Goal: Obtain resource: Download file/media

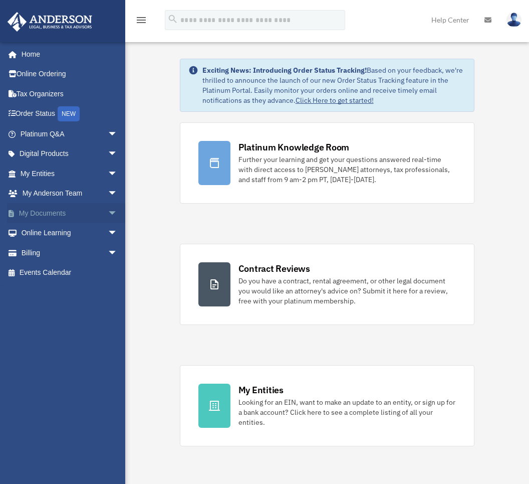
click at [42, 209] on link "My Documents arrow_drop_down" at bounding box center [70, 213] width 126 height 20
click at [108, 210] on span "arrow_drop_down" at bounding box center [118, 213] width 20 height 21
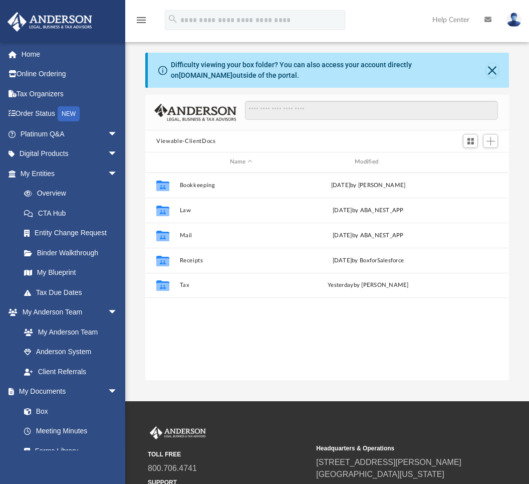
scroll to position [220, 356]
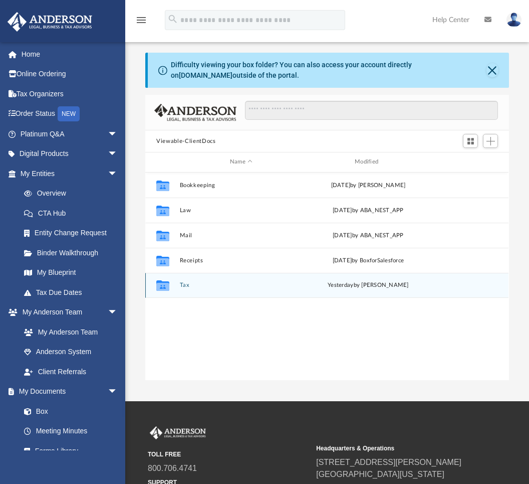
click at [183, 287] on button "Tax" at bounding box center [241, 285] width 123 height 7
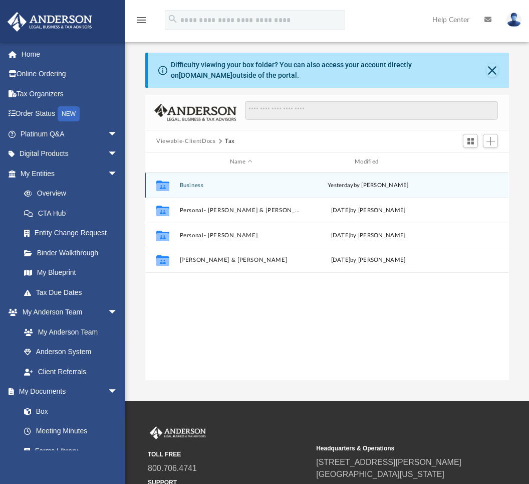
click at [191, 179] on div "Collaborated Folder Business yesterday by Alex Price" at bounding box center [326, 184] width 363 height 25
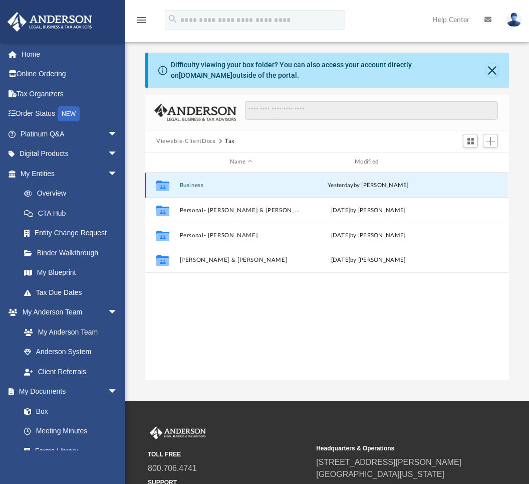
click at [191, 184] on button "Business" at bounding box center [241, 185] width 123 height 7
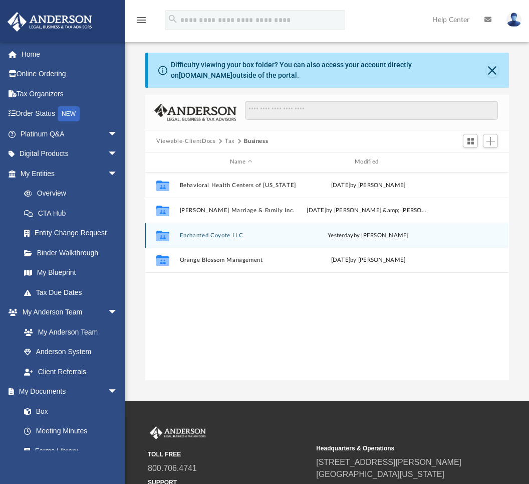
click at [212, 239] on div "Collaborated Folder Enchanted Coyote LLC yesterday by Alex Price" at bounding box center [326, 234] width 363 height 25
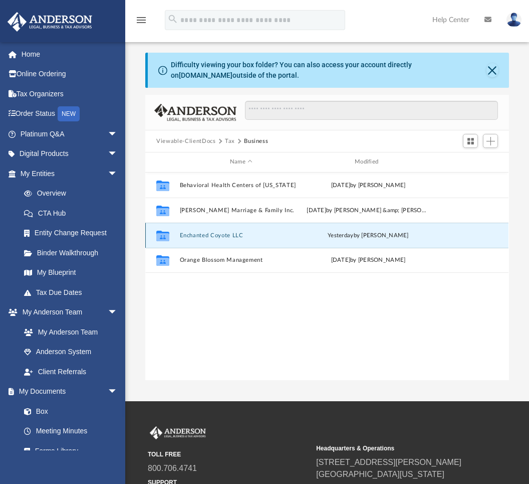
click at [211, 235] on button "Enchanted Coyote LLC" at bounding box center [241, 235] width 123 height 7
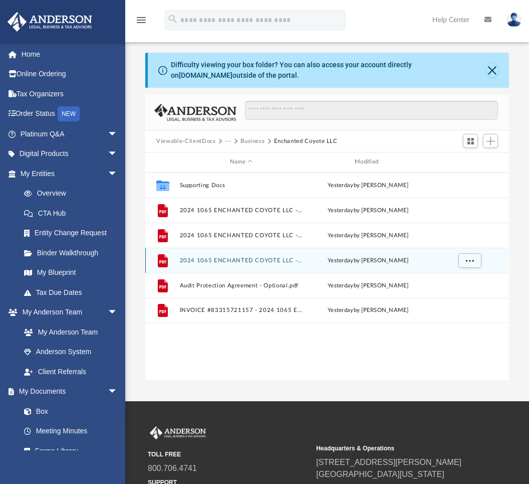
click at [262, 265] on div "File 2024 1065 ENCHANTED COYOTE LLC - Review Copy.pdf yesterday by Alex Price" at bounding box center [326, 260] width 363 height 25
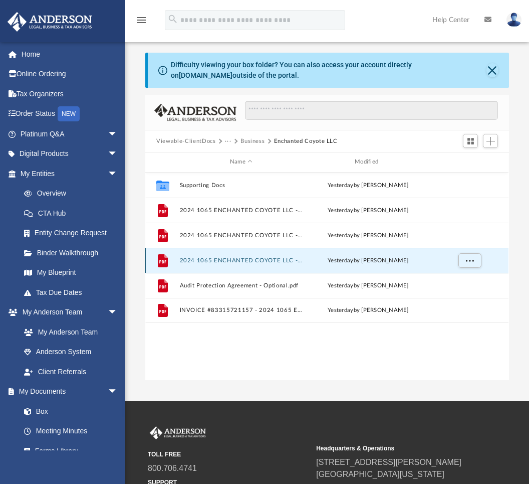
click at [262, 259] on button "2024 1065 ENCHANTED COYOTE LLC - Review Copy.pdf" at bounding box center [241, 260] width 123 height 7
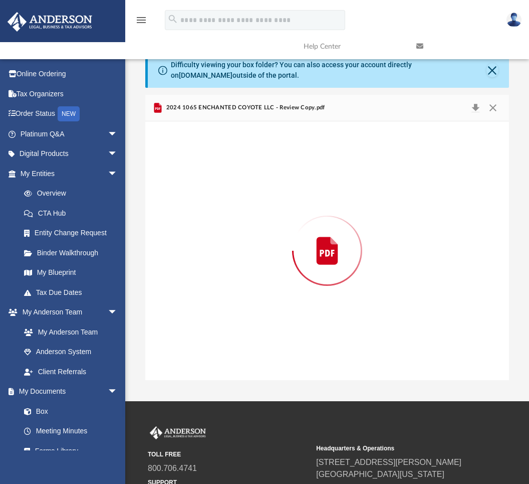
click at [262, 259] on div "Preview" at bounding box center [326, 250] width 363 height 259
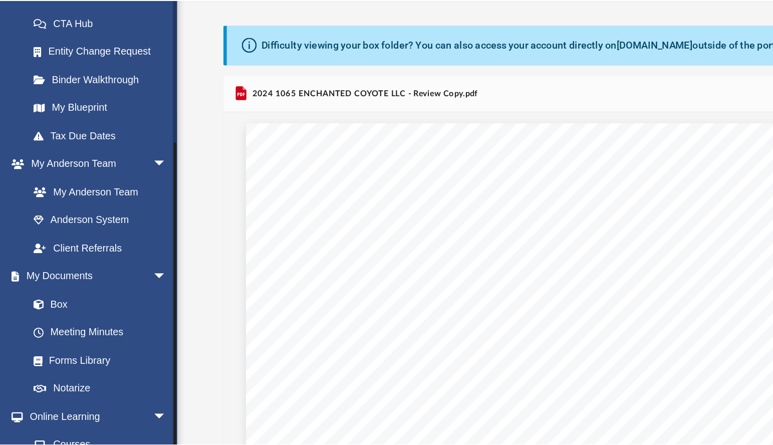
scroll to position [0, 0]
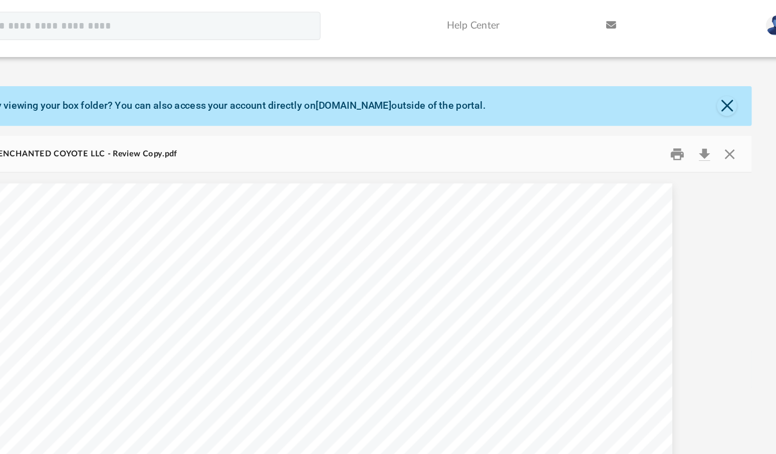
click at [529, 72] on button "Close" at bounding box center [726, 77] width 14 height 14
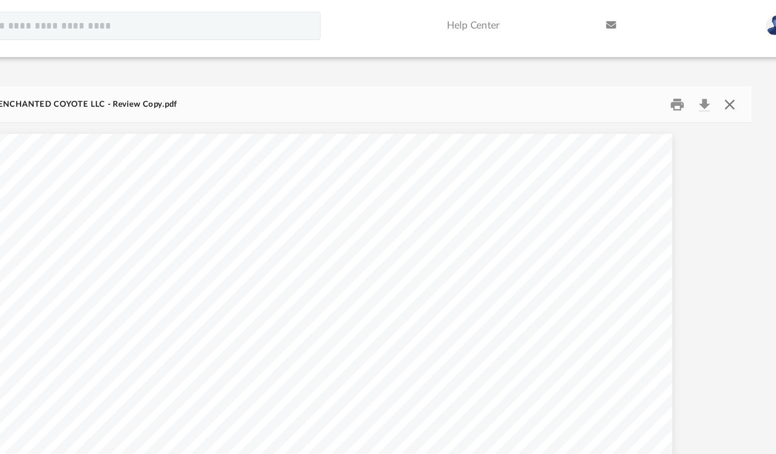
click at [529, 76] on button "Close" at bounding box center [728, 76] width 18 height 16
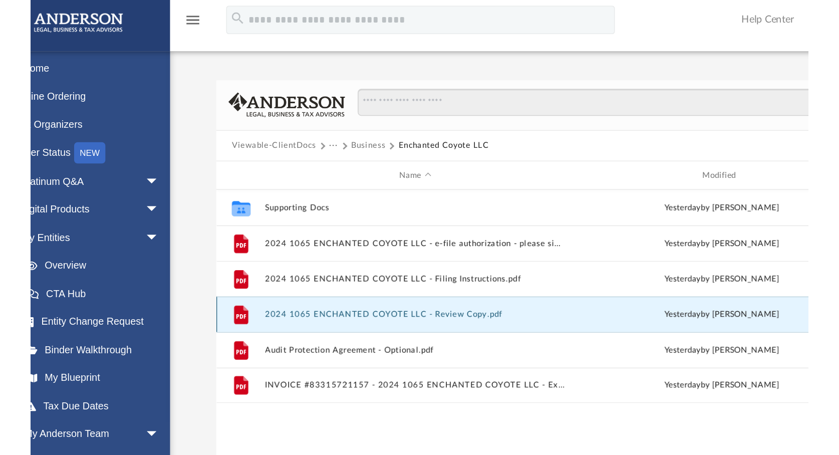
scroll to position [220, 635]
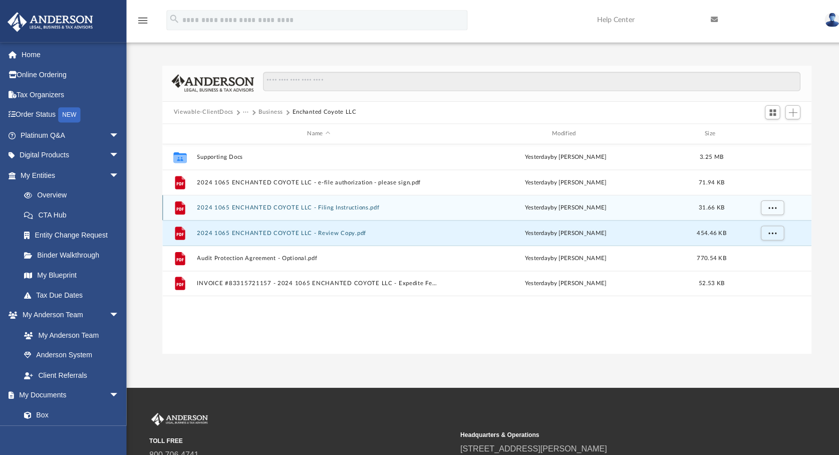
click at [270, 206] on button "2024 1065 ENCHANTED COYOTE LLC - Filing Instructions.pdf" at bounding box center [315, 205] width 241 height 7
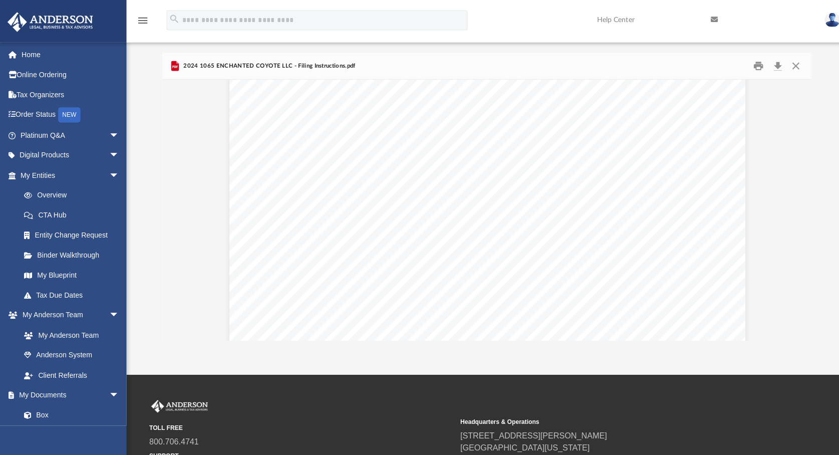
scroll to position [15, 0]
click at [529, 63] on button "Close" at bounding box center [788, 65] width 18 height 16
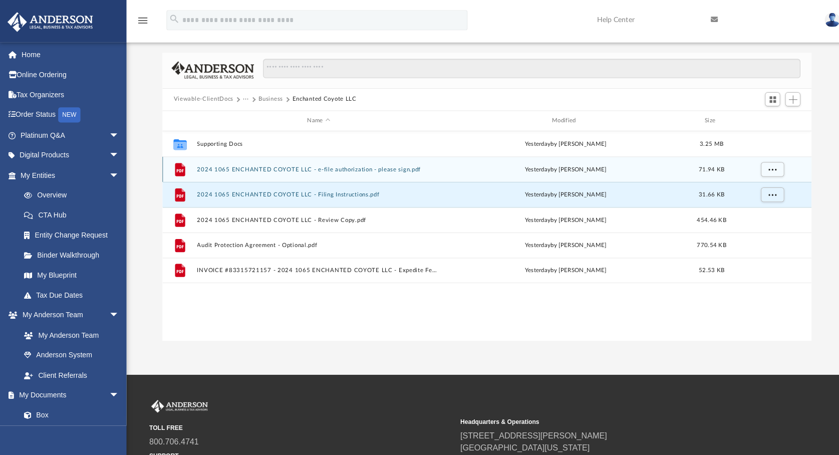
click at [258, 162] on div "File 2024 1065 ENCHANTED COYOTE LLC - e-file authorization - please sign.pdf ye…" at bounding box center [482, 167] width 643 height 25
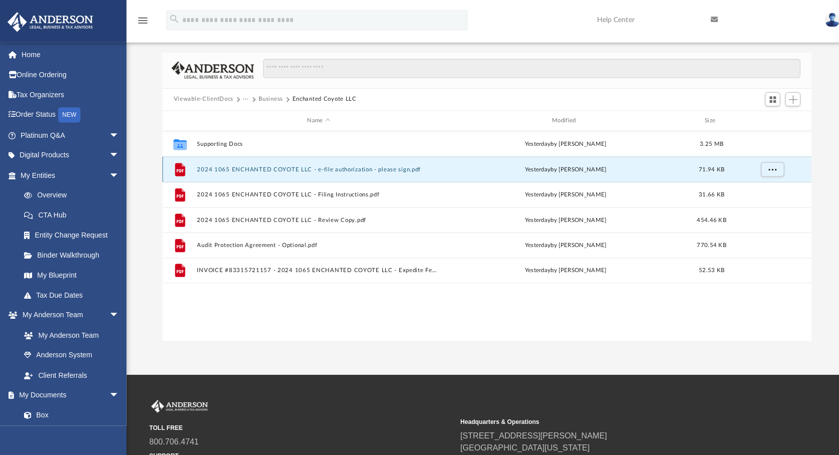
click at [258, 162] on div "File 2024 1065 ENCHANTED COYOTE LLC - e-file authorization - please sign.pdf ye…" at bounding box center [482, 167] width 643 height 25
click at [266, 167] on button "2024 1065 ENCHANTED COYOTE LLC - e-file authorization - please sign.pdf" at bounding box center [315, 167] width 241 height 7
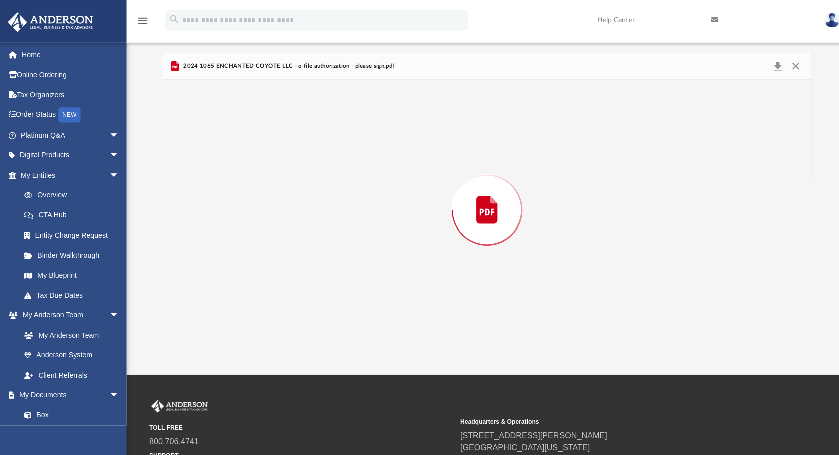
click at [266, 167] on div "Preview" at bounding box center [482, 208] width 643 height 259
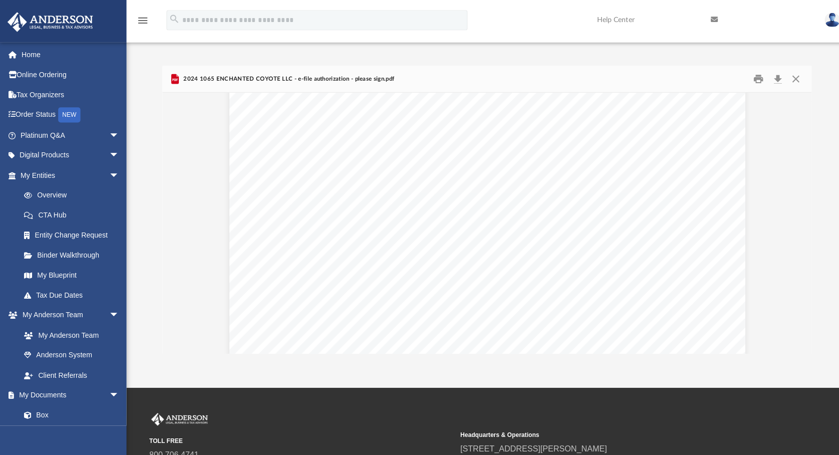
scroll to position [0, 0]
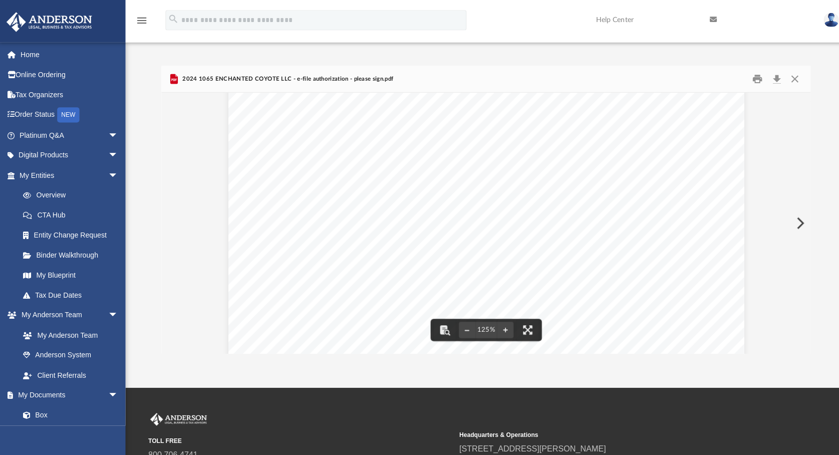
click at [529, 145] on div "OMB No. 1545-0123 Form Department of the Treasury Internal Revenue Service For …" at bounding box center [482, 90] width 511 height 661
click at [529, 76] on button "Close" at bounding box center [788, 78] width 18 height 16
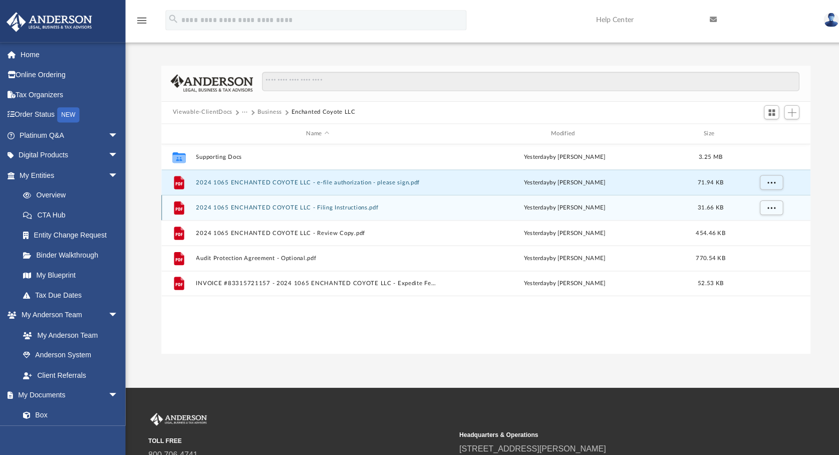
click at [266, 203] on button "2024 1065 ENCHANTED COYOTE LLC - Filing Instructions.pdf" at bounding box center [315, 205] width 241 height 7
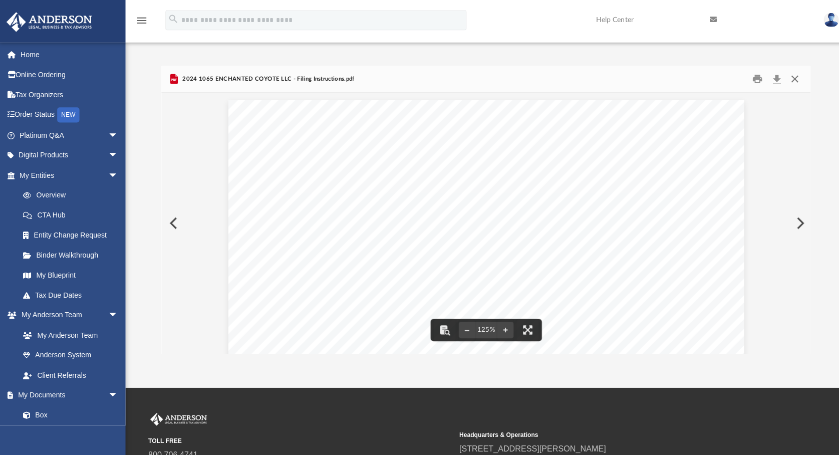
click at [529, 74] on button "Close" at bounding box center [788, 78] width 18 height 16
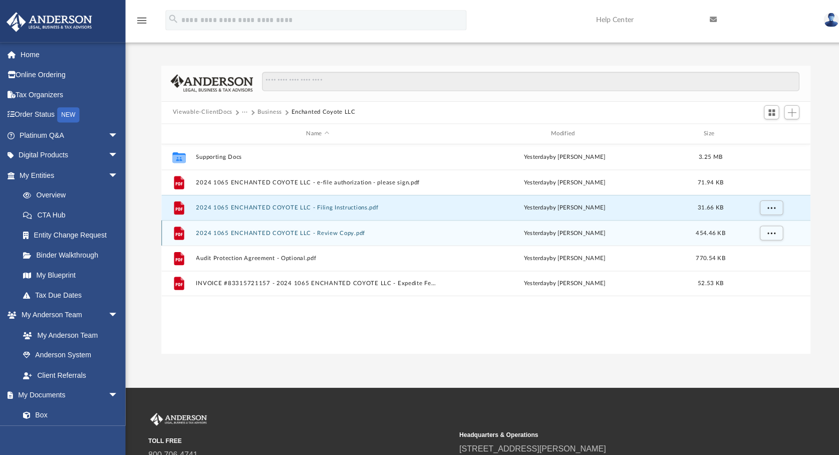
click at [274, 230] on button "2024 1065 ENCHANTED COYOTE LLC - Review Copy.pdf" at bounding box center [315, 230] width 241 height 7
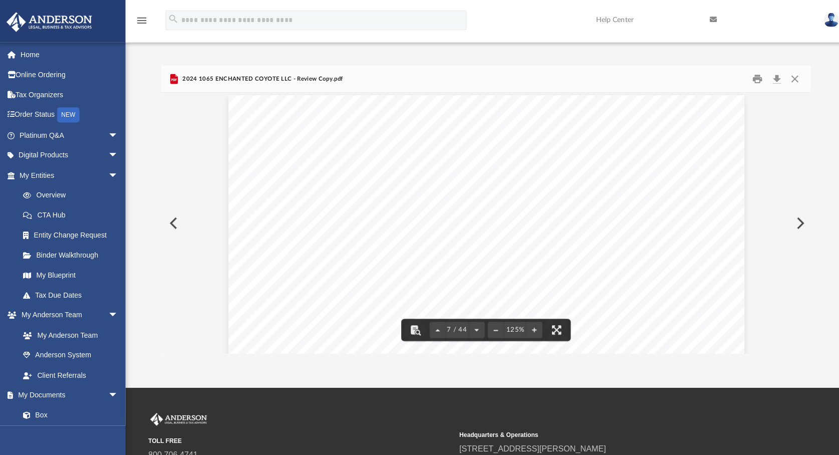
scroll to position [4523, 0]
click at [529, 79] on button "Close" at bounding box center [788, 78] width 18 height 16
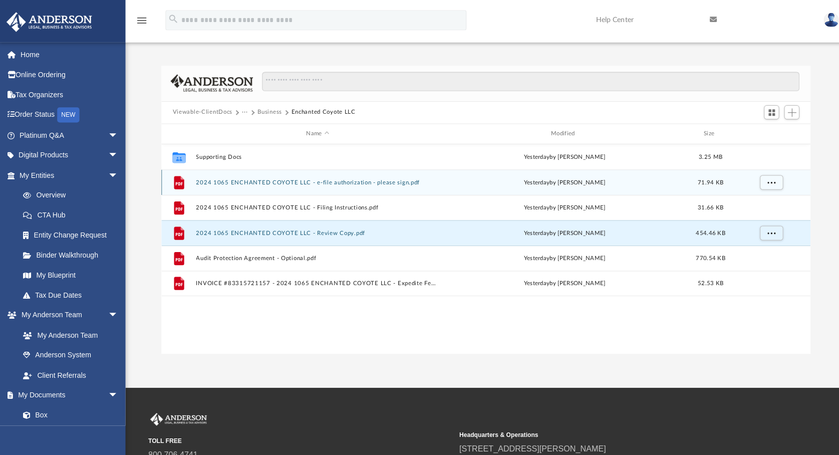
click at [294, 181] on button "2024 1065 ENCHANTED COYOTE LLC - e-file authorization - please sign.pdf" at bounding box center [315, 180] width 241 height 7
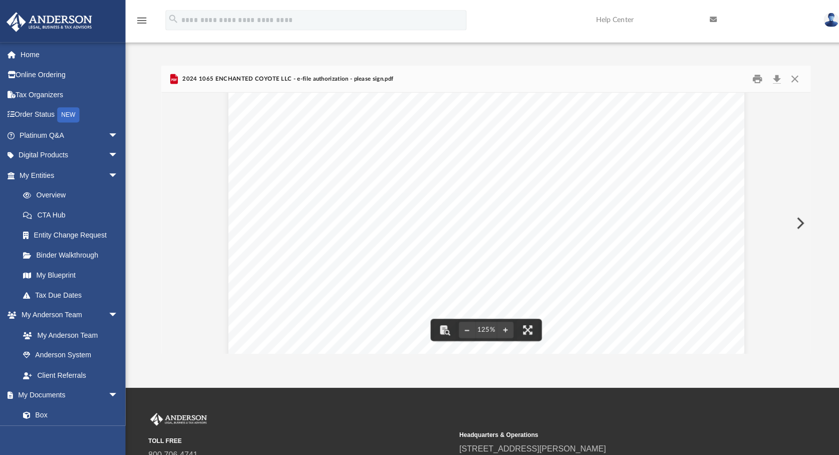
scroll to position [276, 0]
click at [529, 79] on button "Download" at bounding box center [770, 78] width 18 height 16
click at [529, 78] on button "Download" at bounding box center [770, 78] width 18 height 16
click at [529, 74] on button "Close" at bounding box center [788, 78] width 18 height 16
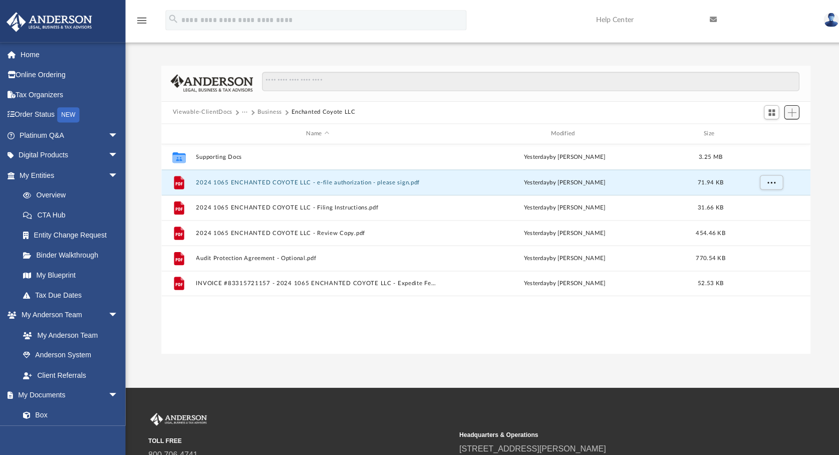
click at [529, 108] on span "Add" at bounding box center [785, 111] width 9 height 9
click at [529, 129] on li "Upload" at bounding box center [772, 131] width 32 height 11
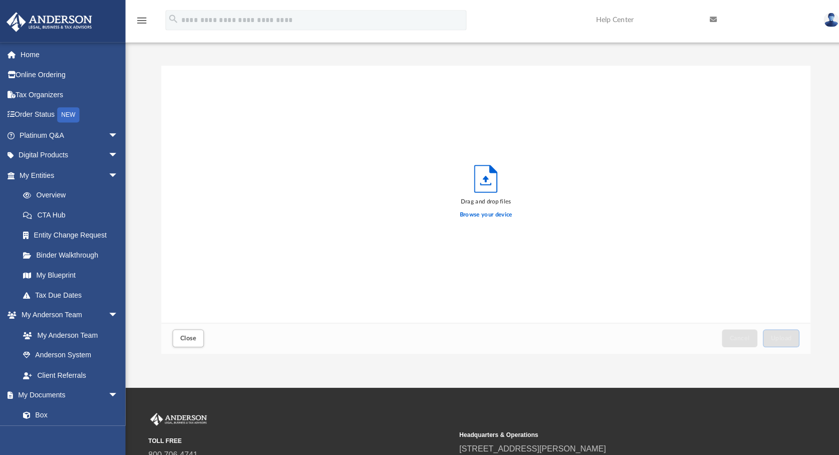
scroll to position [247, 635]
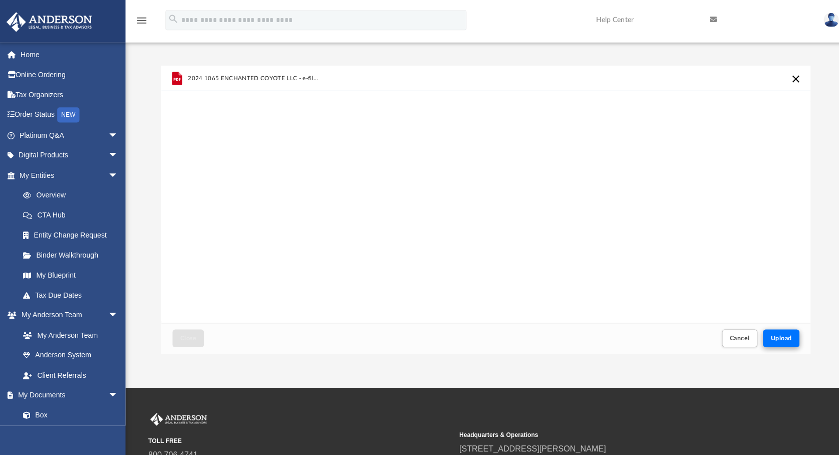
click at [529, 336] on span "Upload" at bounding box center [774, 335] width 21 height 6
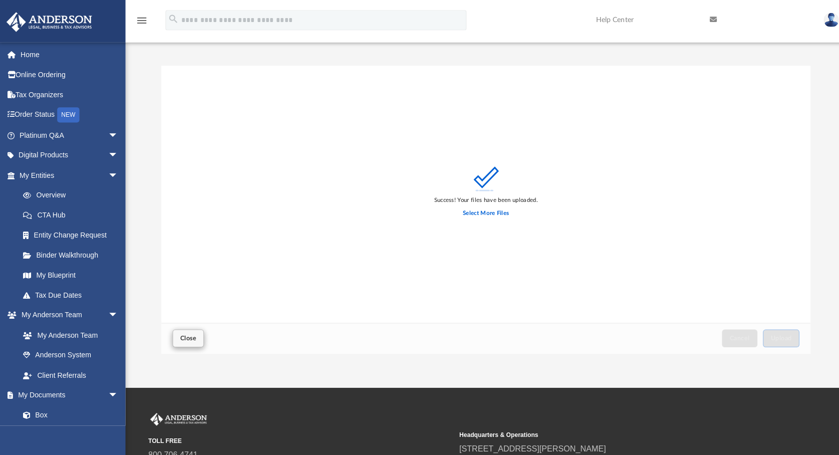
click at [186, 332] on span "Close" at bounding box center [187, 335] width 16 height 6
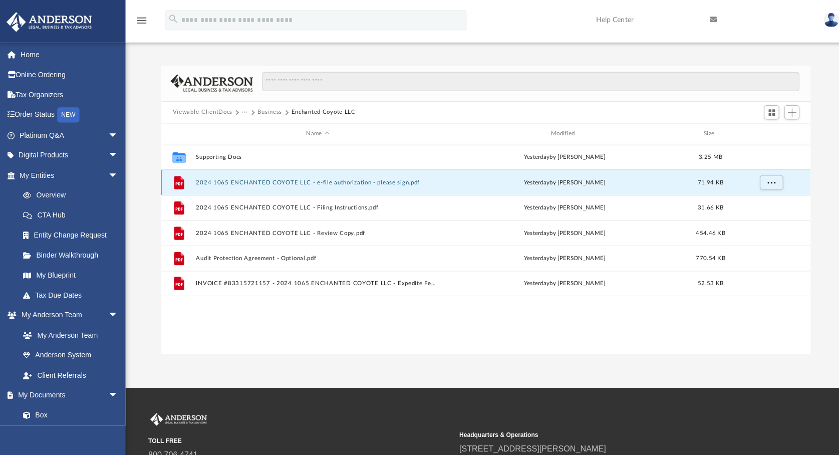
scroll to position [0, 0]
click at [271, 111] on button "Business" at bounding box center [268, 111] width 24 height 9
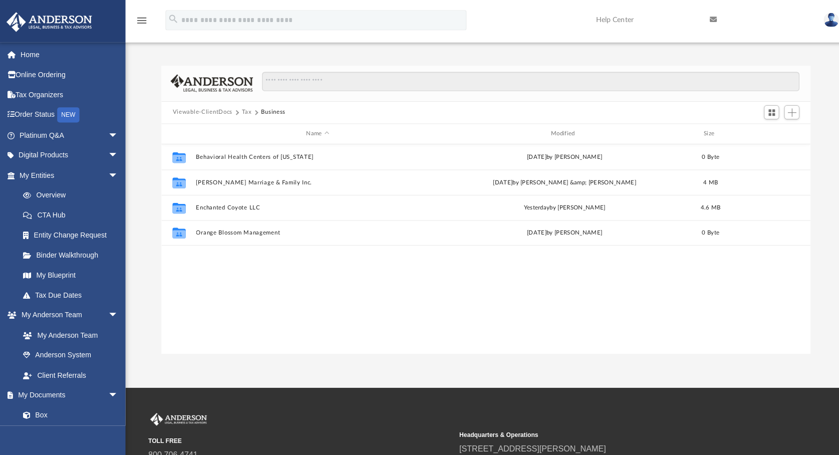
click at [268, 112] on button "Business" at bounding box center [272, 111] width 24 height 9
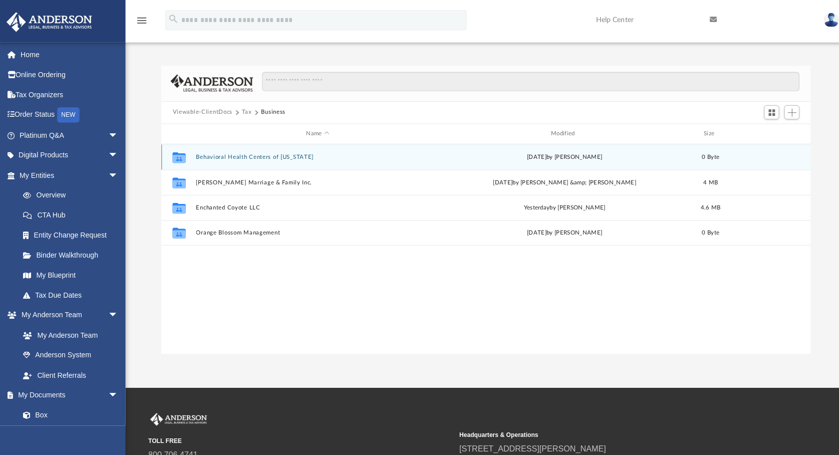
click at [249, 158] on button "Behavioral Health Centers of California" at bounding box center [315, 155] width 241 height 7
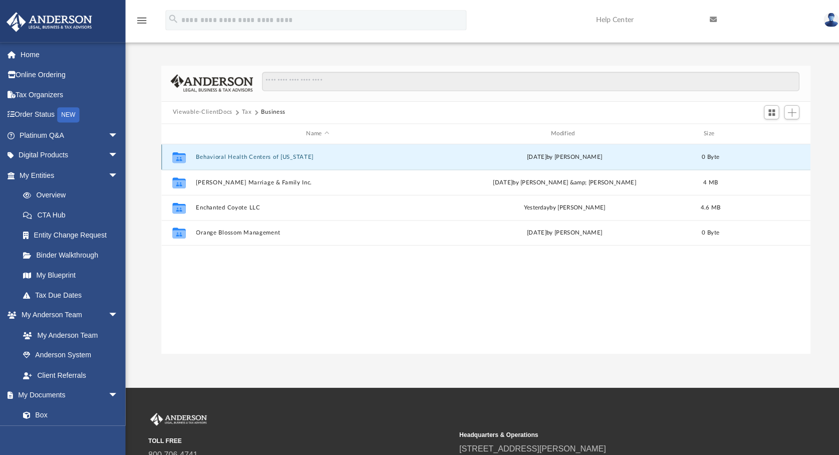
click at [249, 158] on button "Behavioral Health Centers of California" at bounding box center [315, 155] width 241 height 7
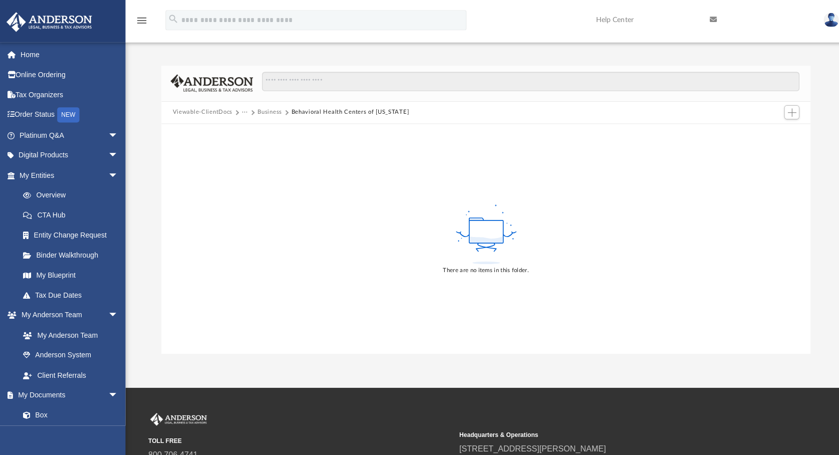
click at [269, 113] on button "Business" at bounding box center [268, 111] width 24 height 9
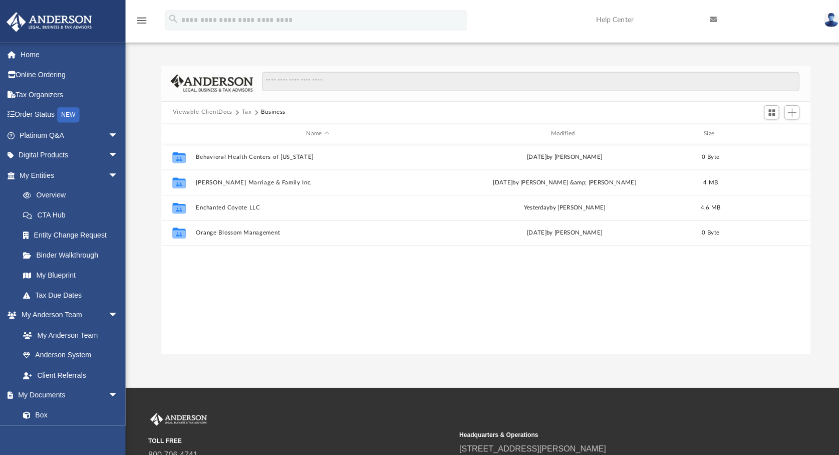
scroll to position [220, 635]
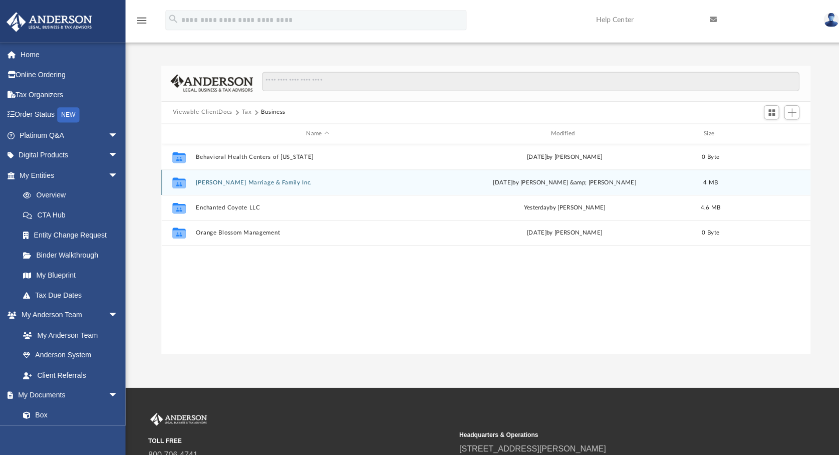
click at [212, 179] on button "Dr. Sanchez Marriage & Family Inc." at bounding box center [315, 180] width 241 height 7
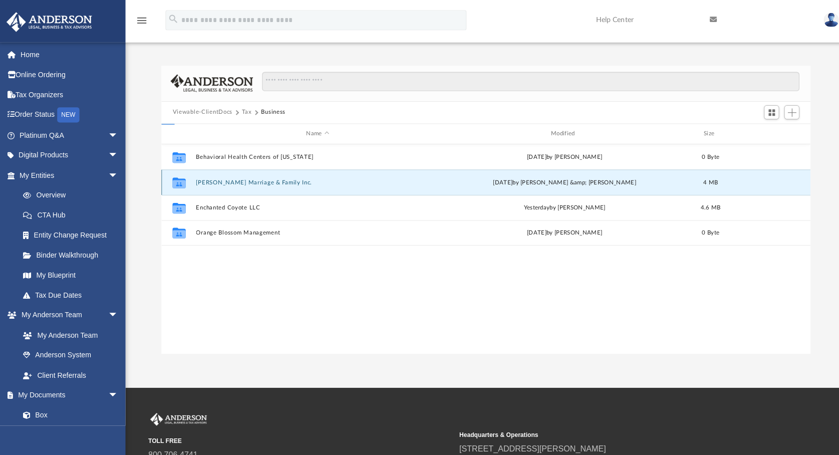
click at [212, 179] on button "Dr. Sanchez Marriage & Family Inc." at bounding box center [315, 180] width 241 height 7
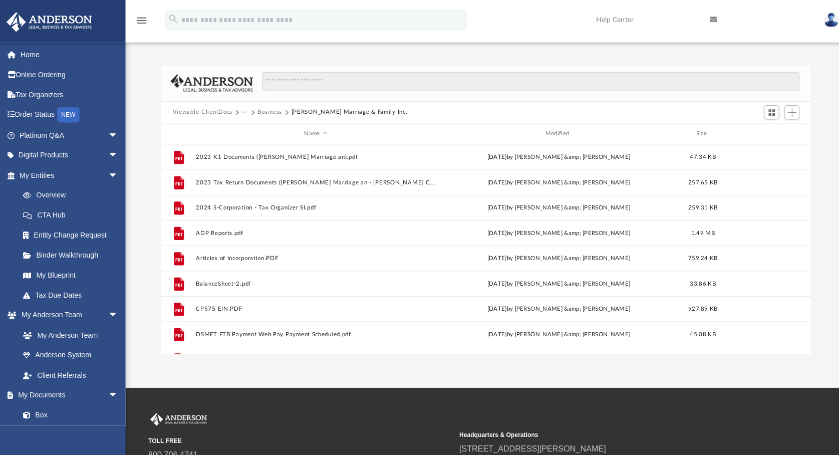
click at [272, 113] on button "Business" at bounding box center [268, 111] width 24 height 9
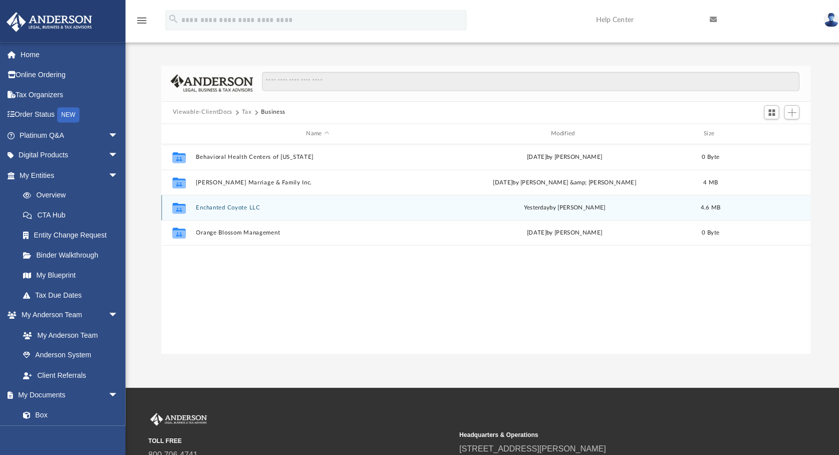
click at [228, 205] on button "Enchanted Coyote LLC" at bounding box center [315, 205] width 241 height 7
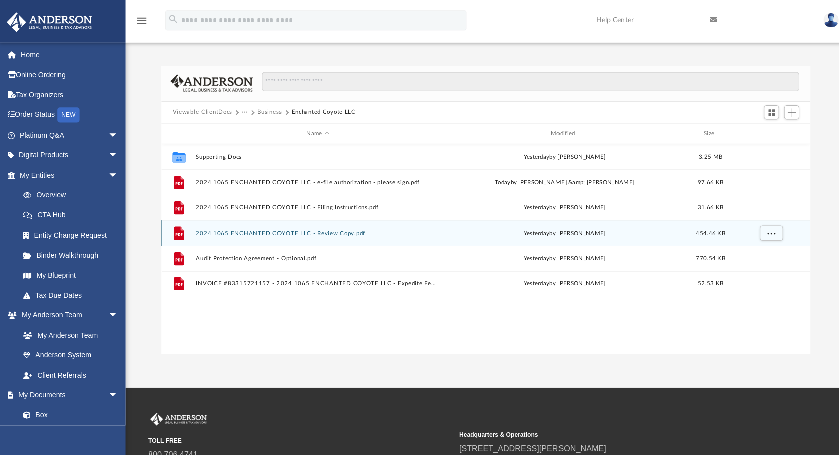
click at [289, 229] on button "2024 1065 ENCHANTED COYOTE LLC - Review Copy.pdf" at bounding box center [315, 230] width 241 height 7
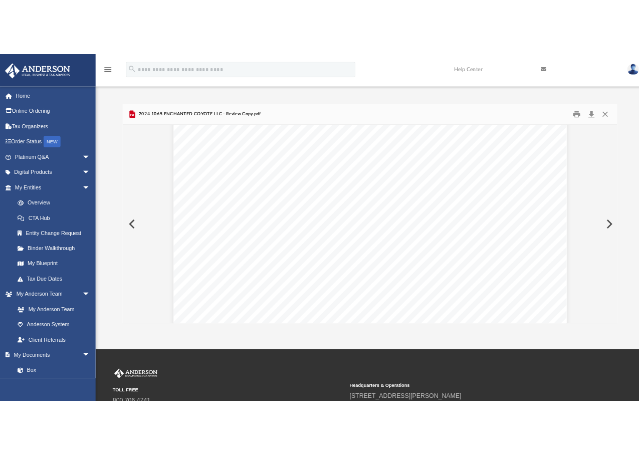
scroll to position [9845, 0]
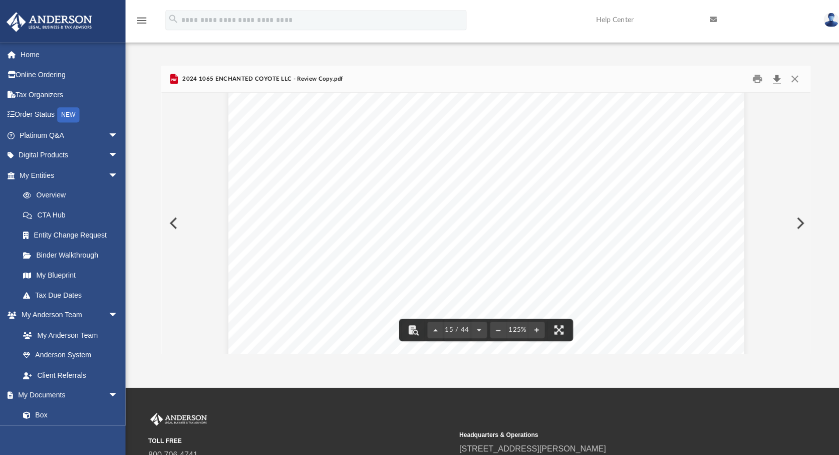
click at [529, 75] on button "Download" at bounding box center [770, 78] width 18 height 16
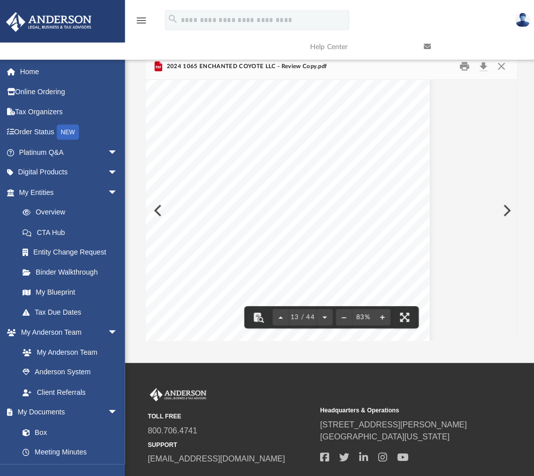
scroll to position [5612, 80]
click at [175, 258] on div "Net income (loss). Combine Schedule K, lines 1 through 11. From the result, sub…" at bounding box center [257, 159] width 340 height 440
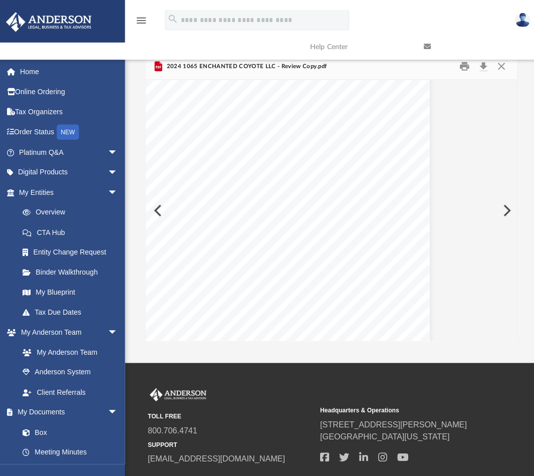
click at [495, 62] on link at bounding box center [470, 47] width 113 height 40
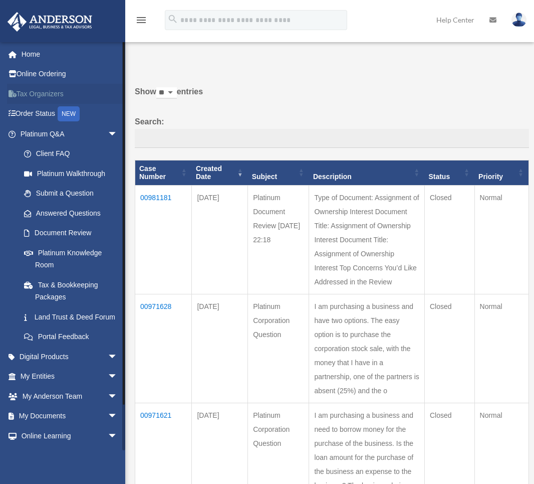
click at [63, 91] on link "Tax Organizers" at bounding box center [70, 94] width 126 height 20
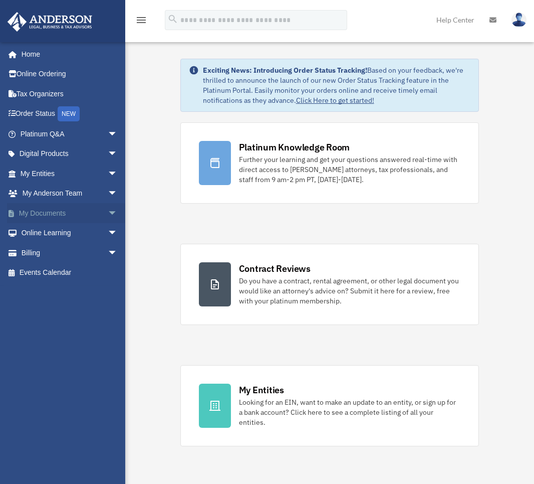
click at [108, 209] on span "arrow_drop_down" at bounding box center [118, 213] width 20 height 21
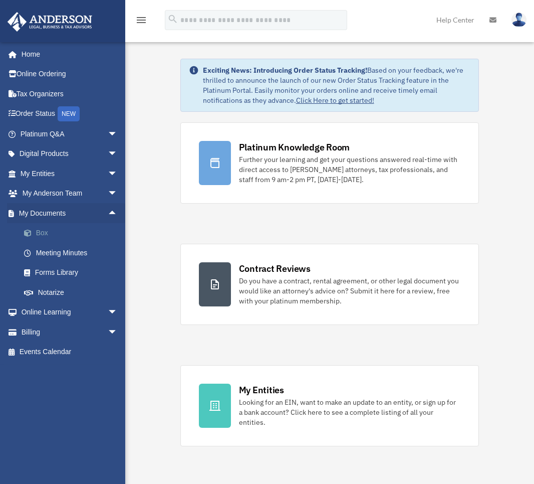
click at [42, 230] on link "Box" at bounding box center [73, 233] width 119 height 20
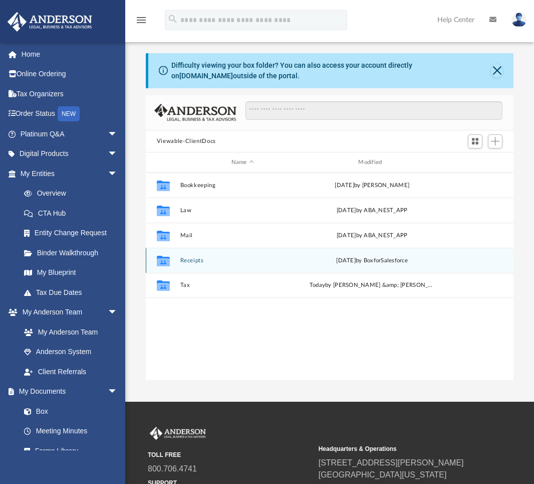
scroll to position [220, 361]
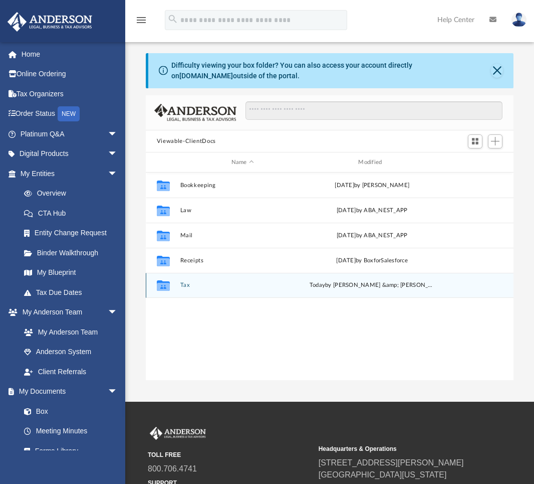
click at [184, 284] on button "Tax" at bounding box center [242, 285] width 125 height 7
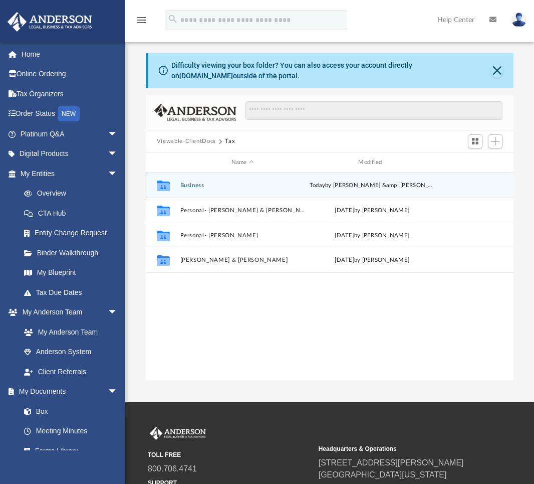
click at [191, 187] on button "Business" at bounding box center [242, 185] width 125 height 7
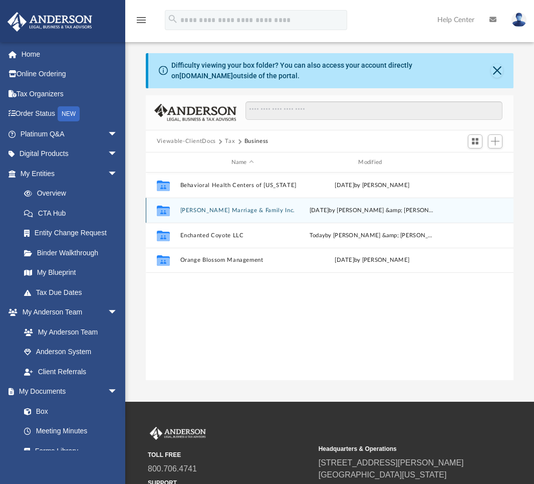
click at [209, 209] on button "Dr. Sanchez Marriage & Family Inc." at bounding box center [242, 210] width 125 height 7
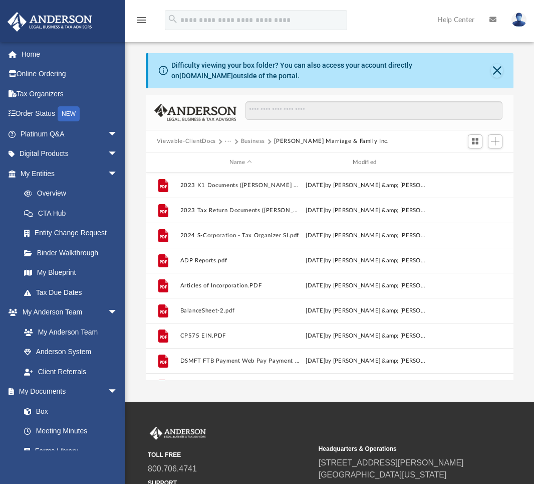
click at [258, 139] on button "Business" at bounding box center [253, 141] width 24 height 9
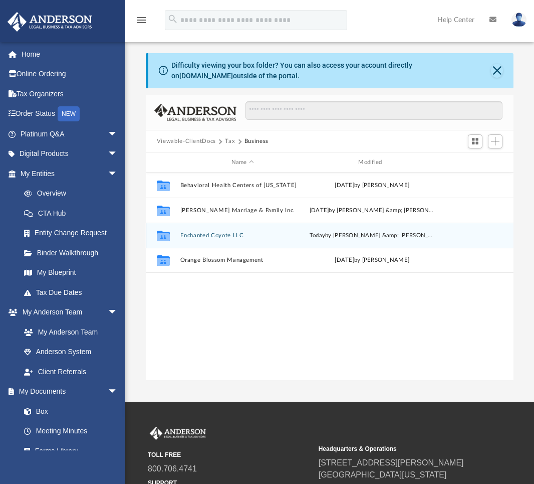
click at [209, 236] on button "Enchanted Coyote LLC" at bounding box center [242, 235] width 125 height 7
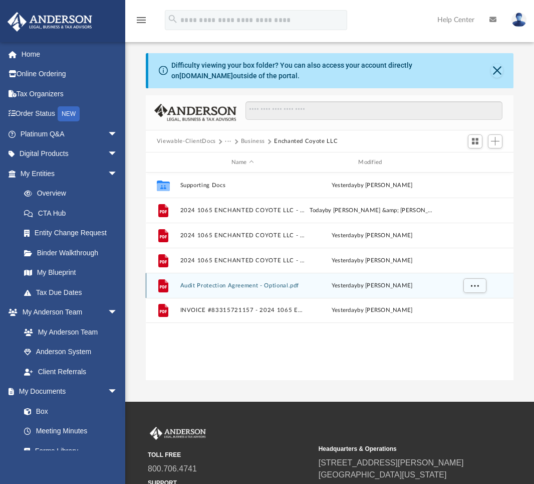
click at [200, 286] on button "Audit Protection Agreement - Optional.pdf" at bounding box center [242, 285] width 125 height 7
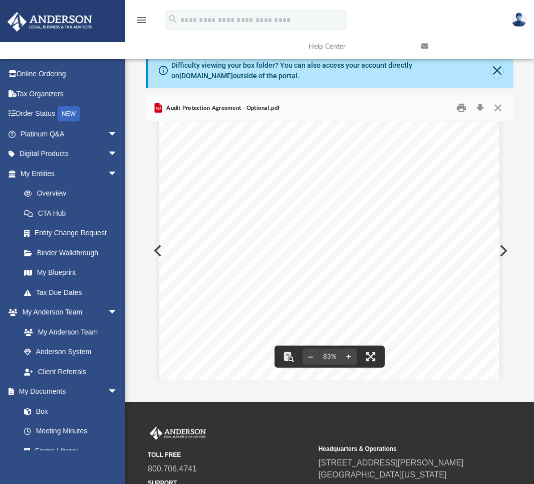
scroll to position [34, 0]
click at [498, 110] on button "Close" at bounding box center [498, 108] width 18 height 16
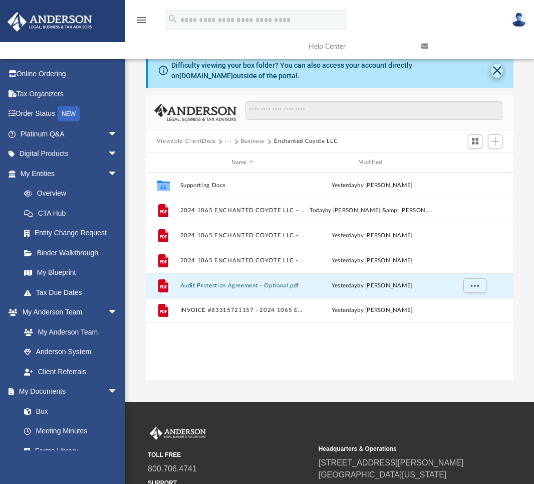
click at [494, 70] on button "Close" at bounding box center [497, 71] width 12 height 14
